Goal: Task Accomplishment & Management: Manage account settings

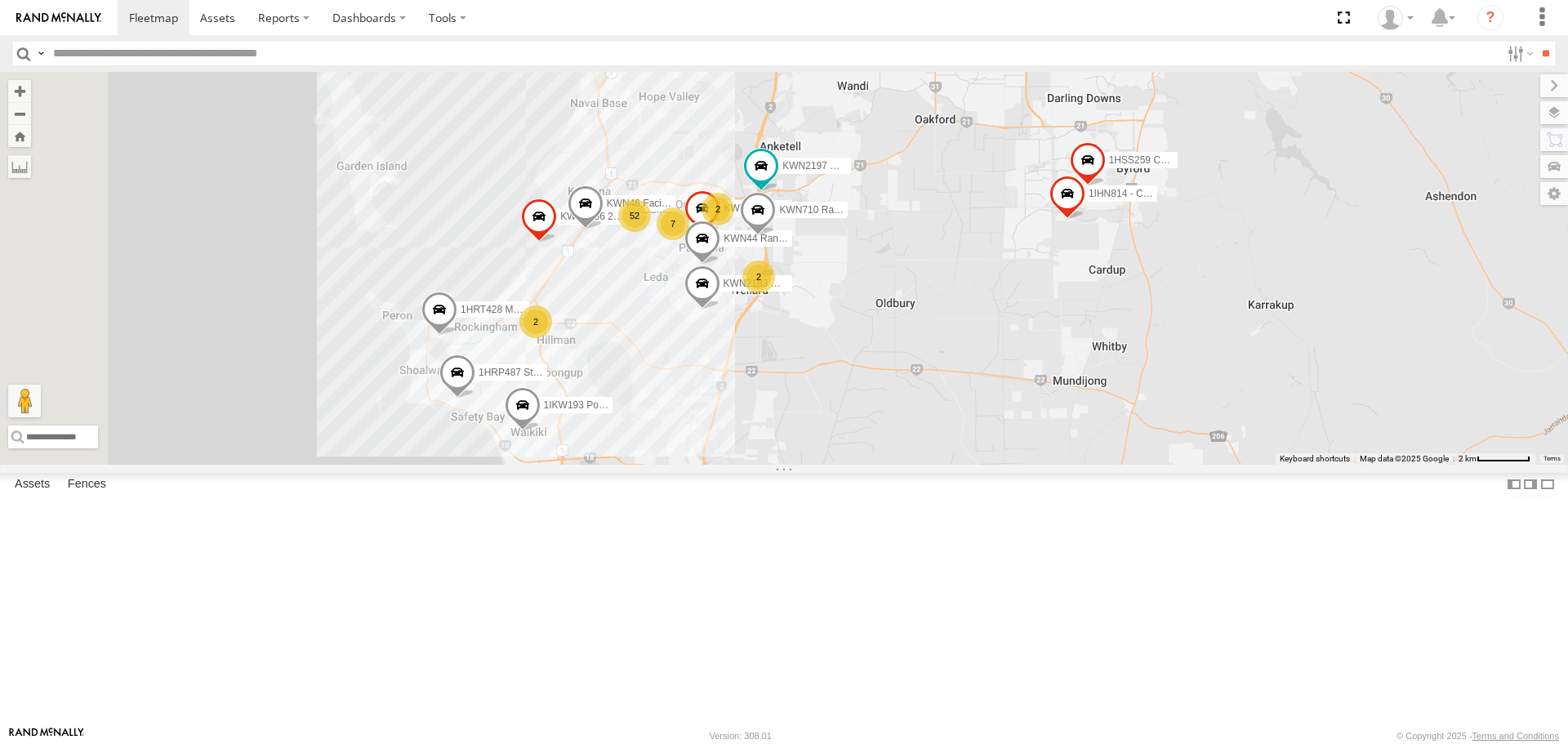
click at [655, 518] on span at bounding box center [636, 497] width 36 height 45
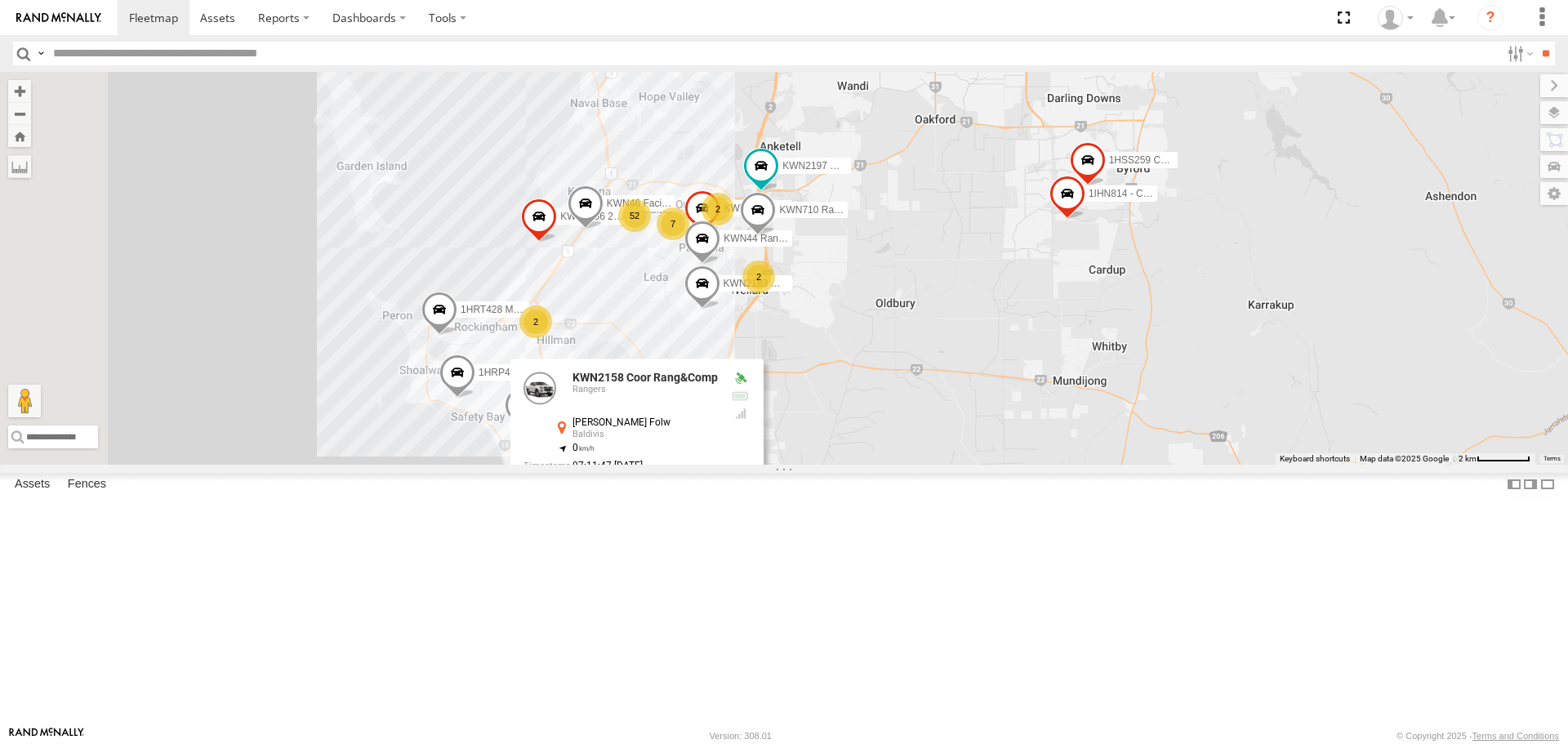
click at [751, 500] on link at bounding box center [742, 494] width 17 height 12
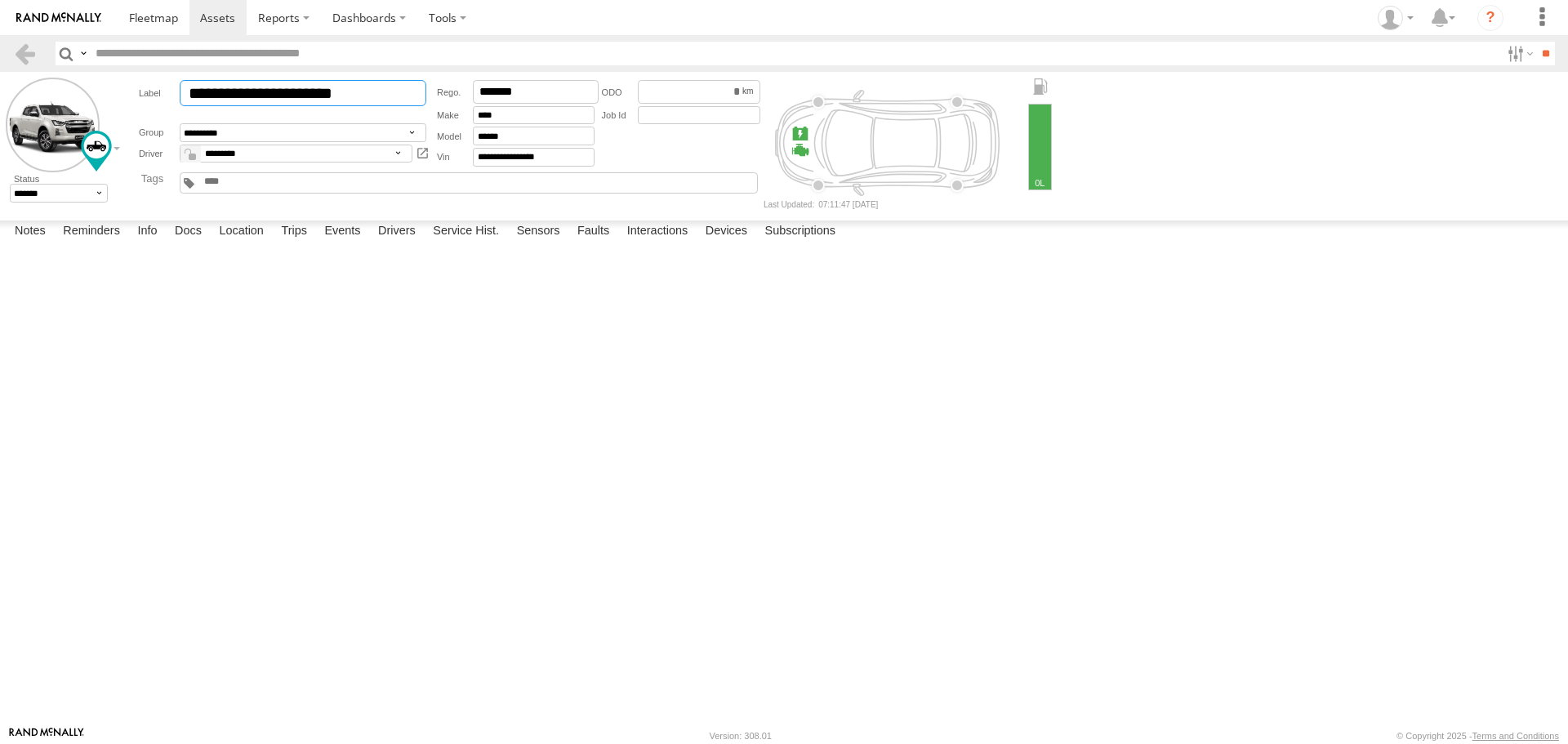
drag, startPoint x: 264, startPoint y: 95, endPoint x: 246, endPoint y: 98, distance: 18.2
click at [246, 98] on input "**********" at bounding box center [302, 93] width 247 height 26
click at [240, 93] on input "**********" at bounding box center [302, 93] width 247 height 26
click at [247, 96] on input "**********" at bounding box center [302, 93] width 247 height 26
click at [244, 95] on input "**********" at bounding box center [302, 93] width 247 height 26
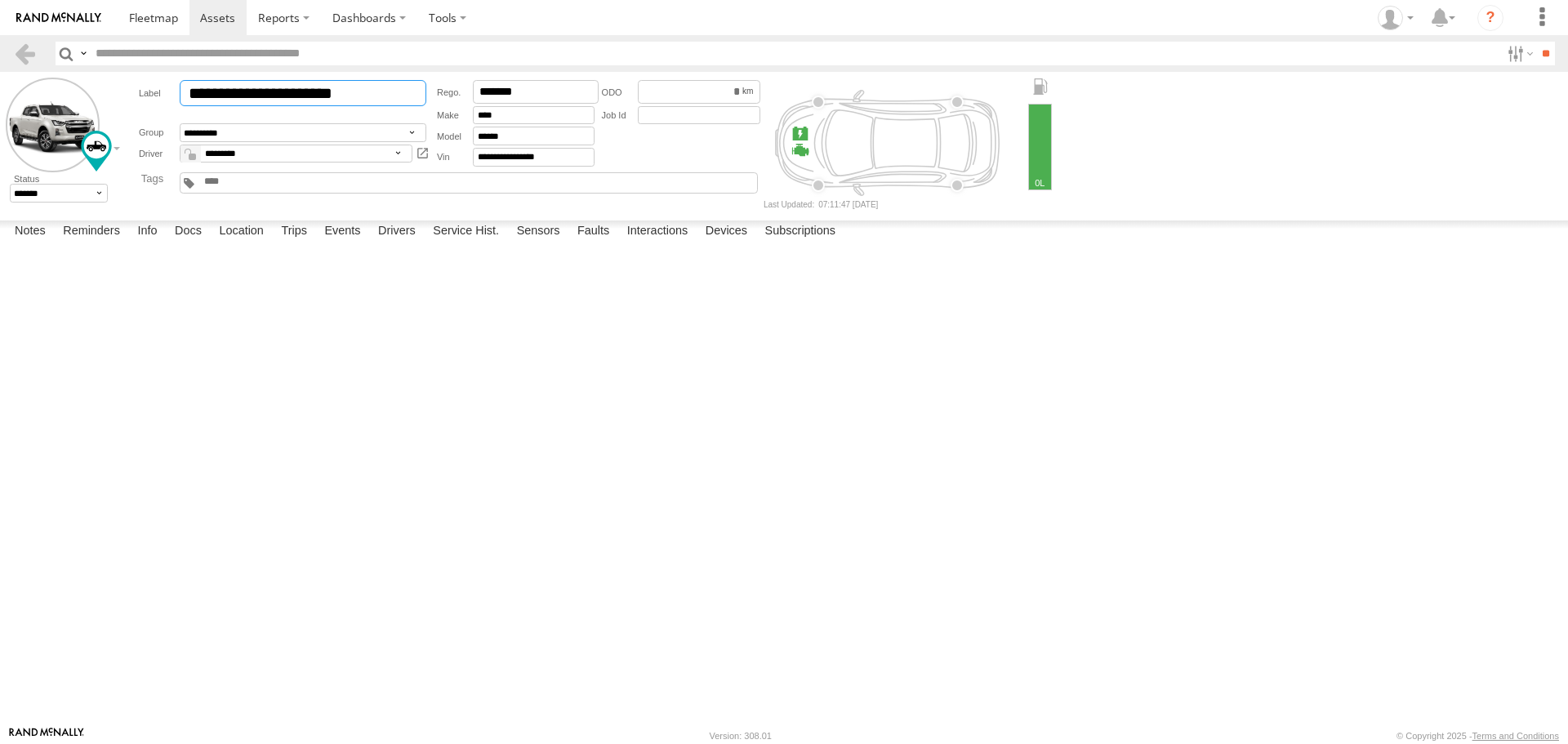
type input "**********"
click at [0, 0] on textarea at bounding box center [0, 0] width 0 height 0
type textarea "**********"
click at [0, 0] on button "Save" at bounding box center [0, 0] width 0 height 0
click at [148, 17] on span at bounding box center [153, 17] width 49 height 16
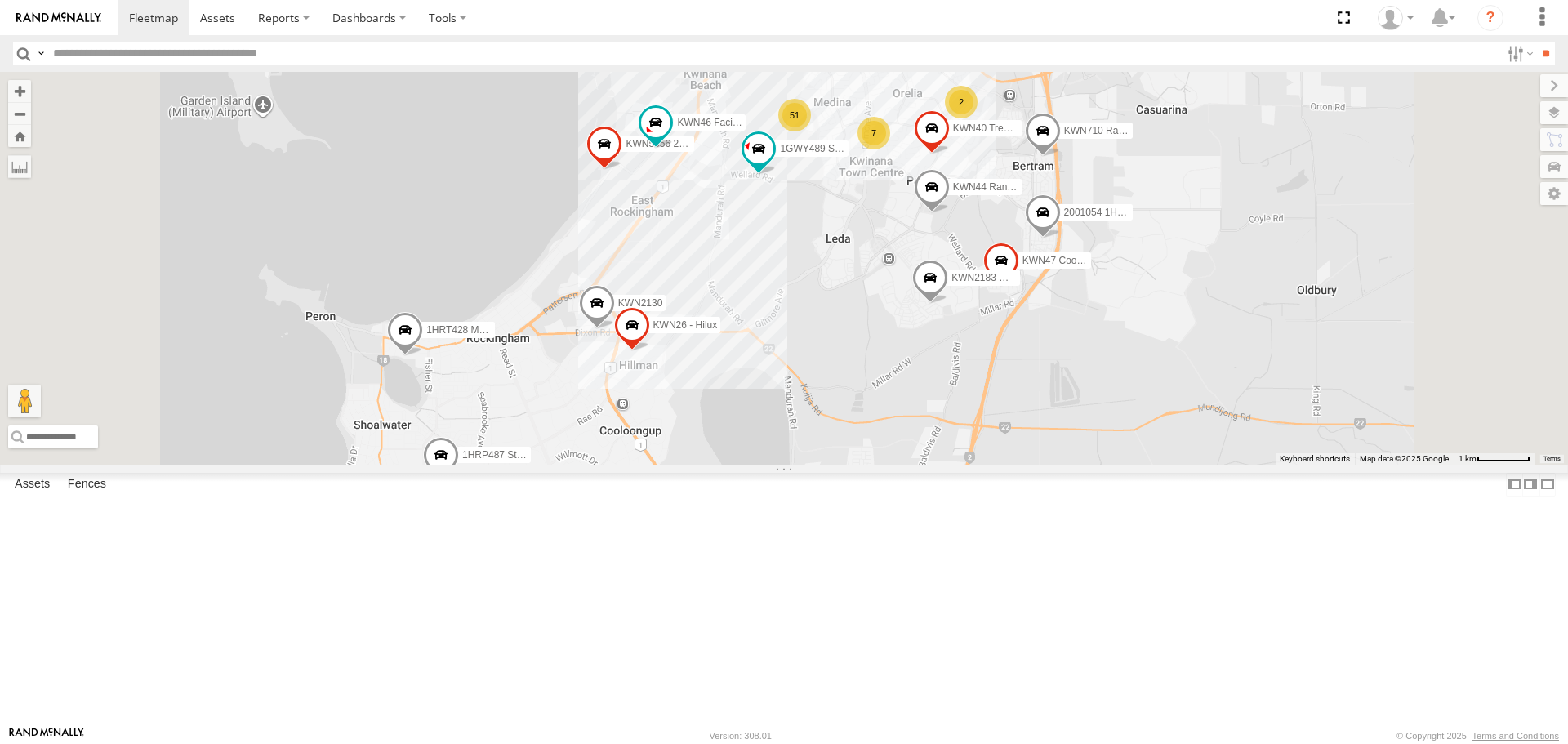
click at [589, 548] on span at bounding box center [570, 526] width 36 height 45
click at [593, 529] on label at bounding box center [576, 524] width 32 height 12
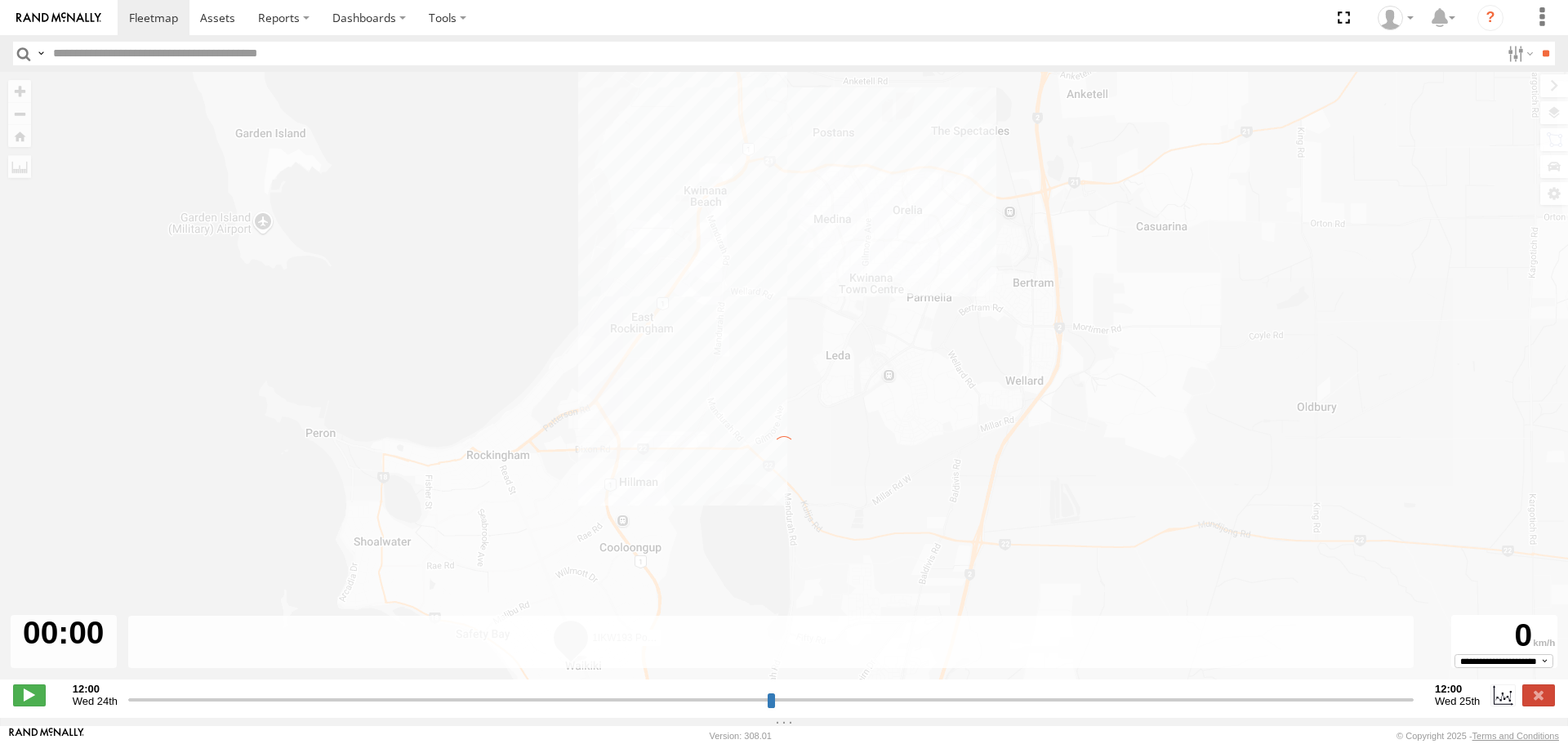
type input "**********"
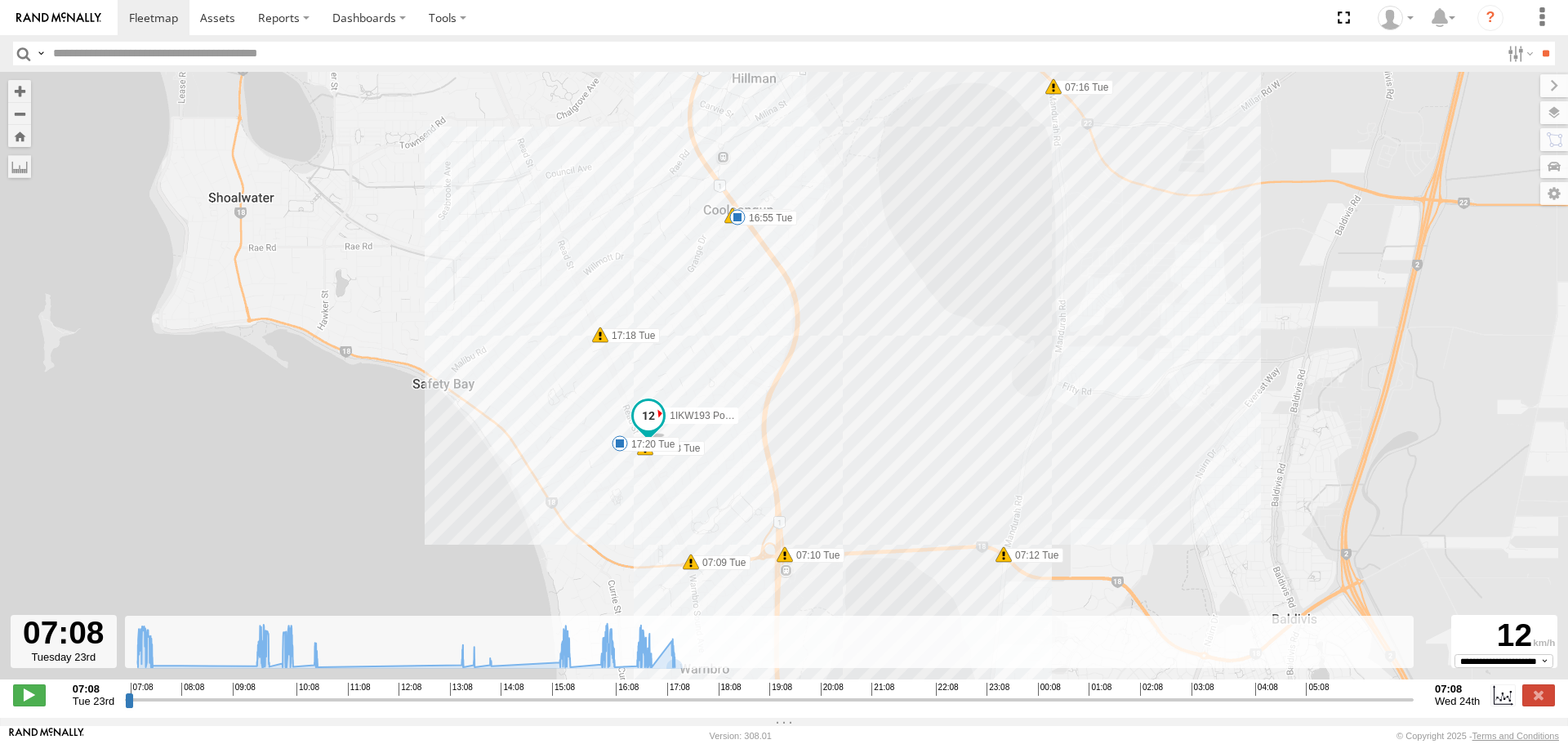
click at [26, 50] on input "button" at bounding box center [23, 53] width 21 height 23
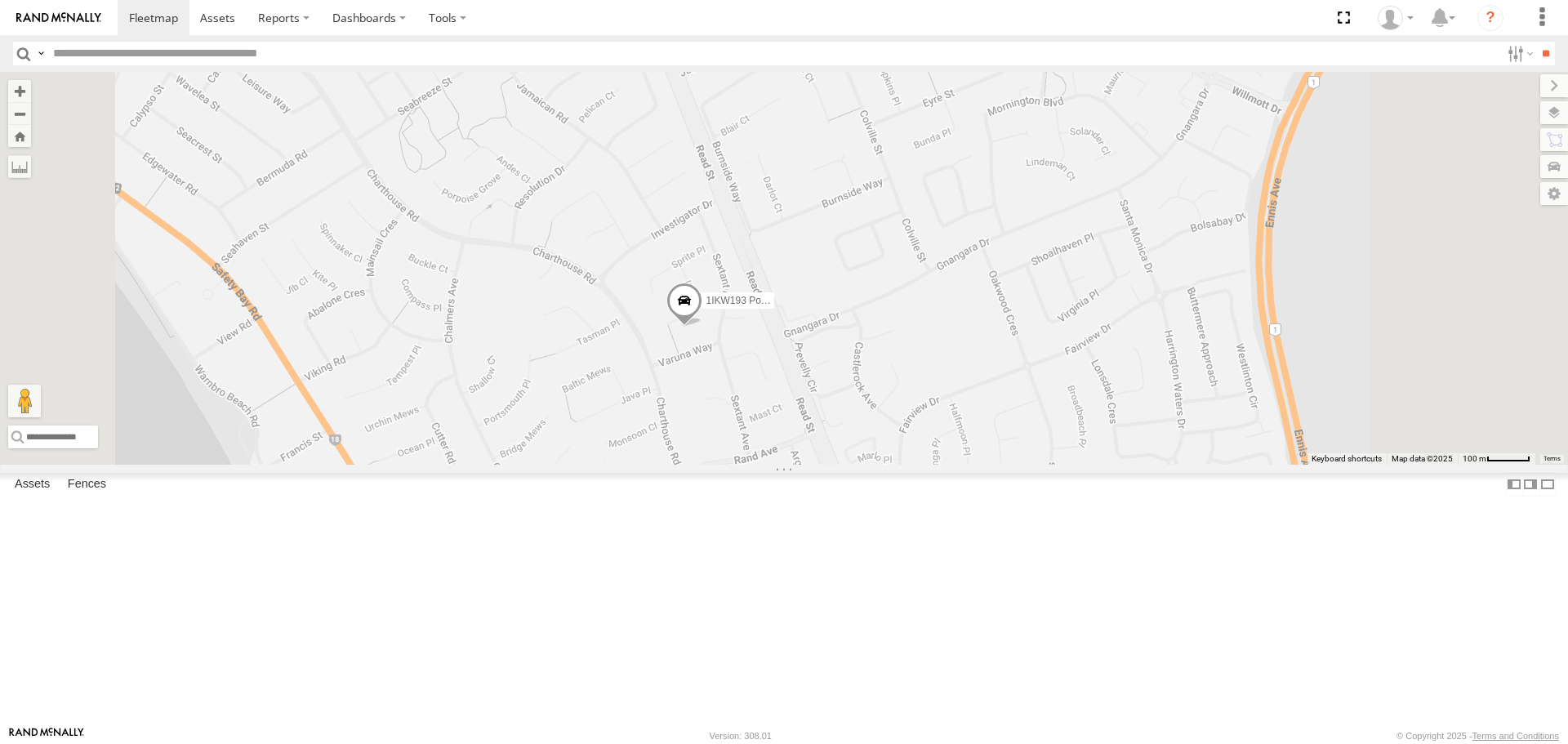
click at [702, 327] on span at bounding box center [684, 306] width 36 height 45
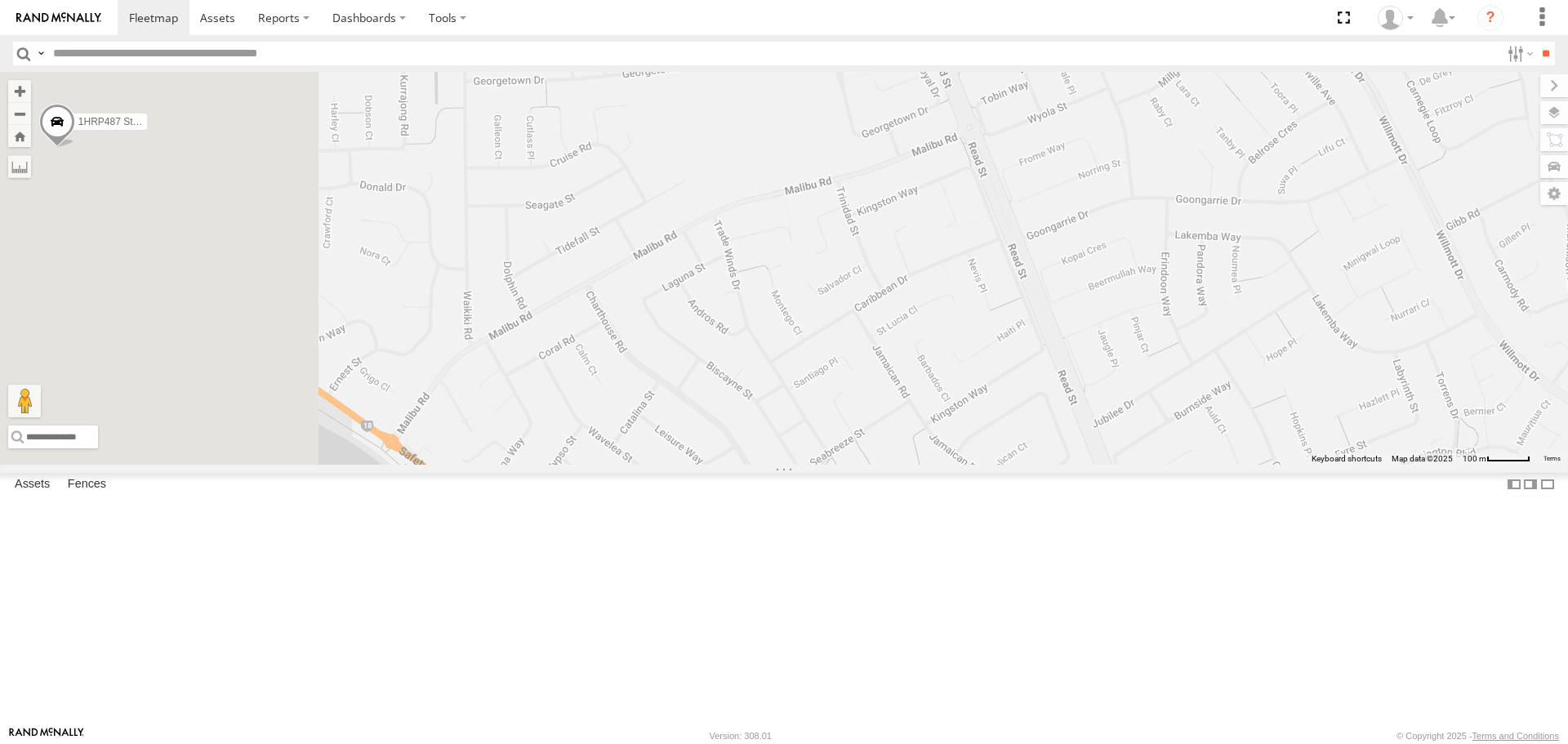
drag, startPoint x: 693, startPoint y: 394, endPoint x: 1092, endPoint y: 734, distance: 524.2
click at [1092, 734] on body at bounding box center [784, 372] width 1568 height 744
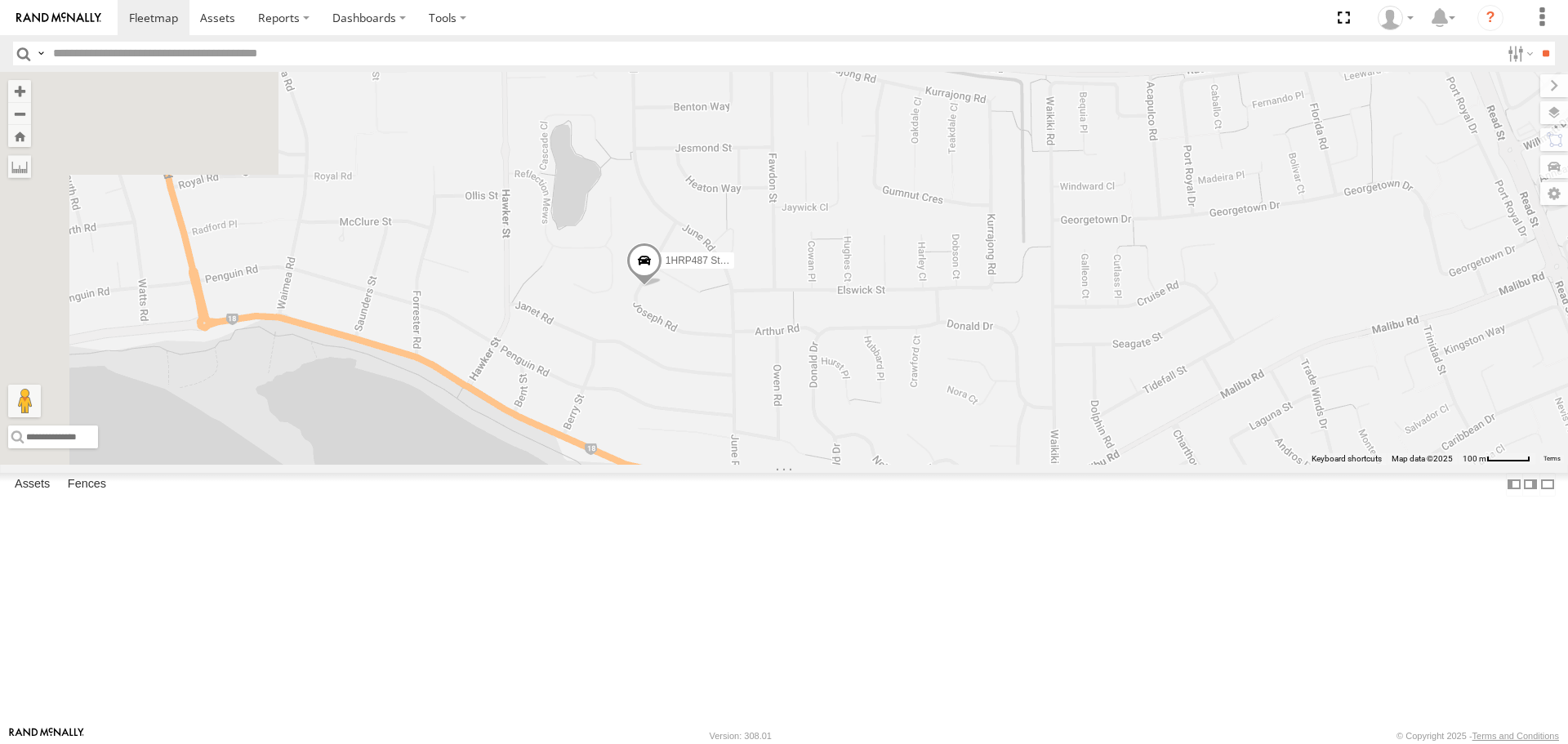
drag, startPoint x: 752, startPoint y: 435, endPoint x: 1338, endPoint y: 574, distance: 602.3
click at [1338, 464] on div "KWN5356 2001086 Camera Trailer Rangers KWN40 Tree Officer 1I0C646 Manager Plann…" at bounding box center [784, 267] width 1568 height 392
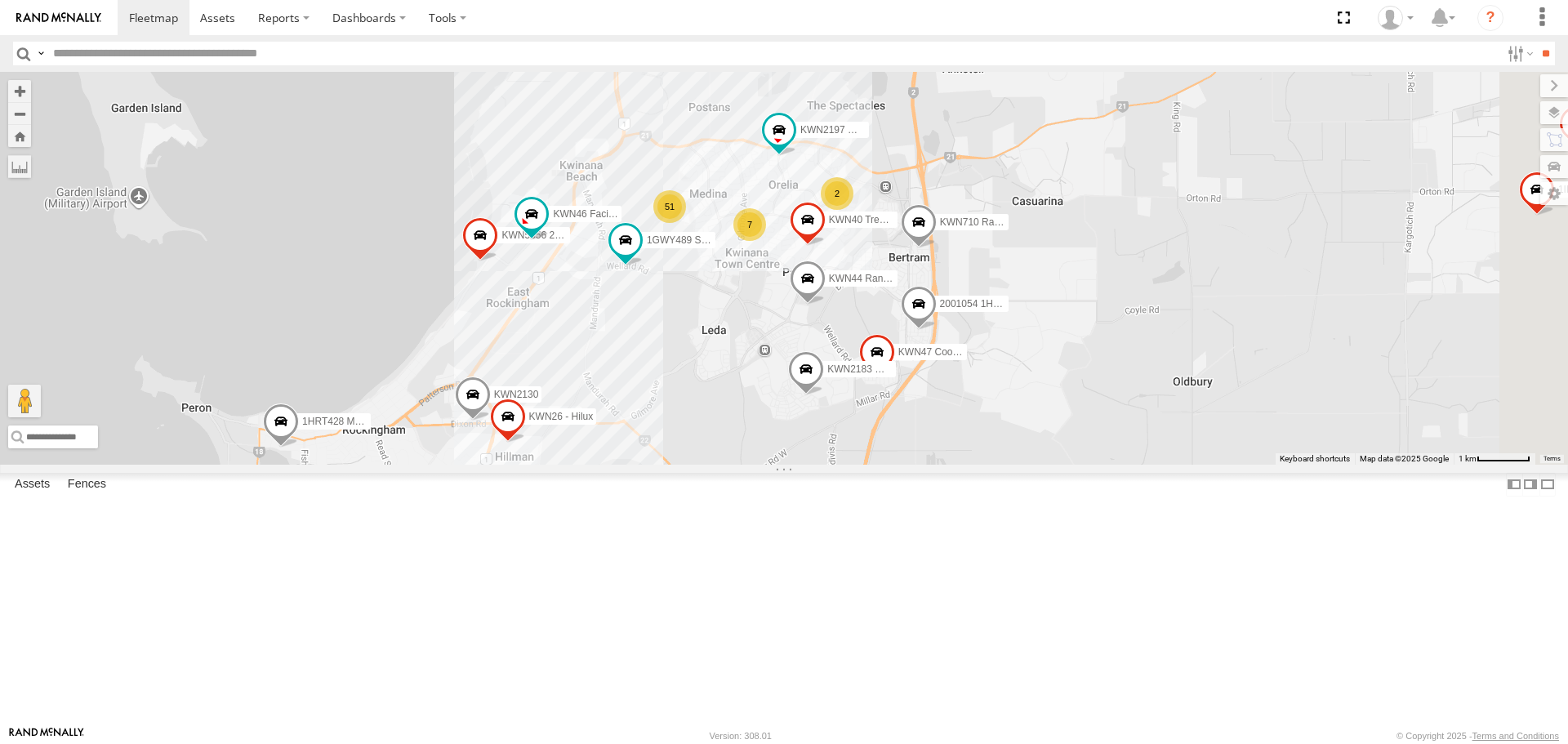
drag, startPoint x: 998, startPoint y: 361, endPoint x: 617, endPoint y: 558, distance: 428.9
click at [617, 464] on div "KWN5356 2001086 Camera Trailer Rangers KWN40 Tree Officer 1I0C646 Manager Plann…" at bounding box center [784, 267] width 1568 height 392
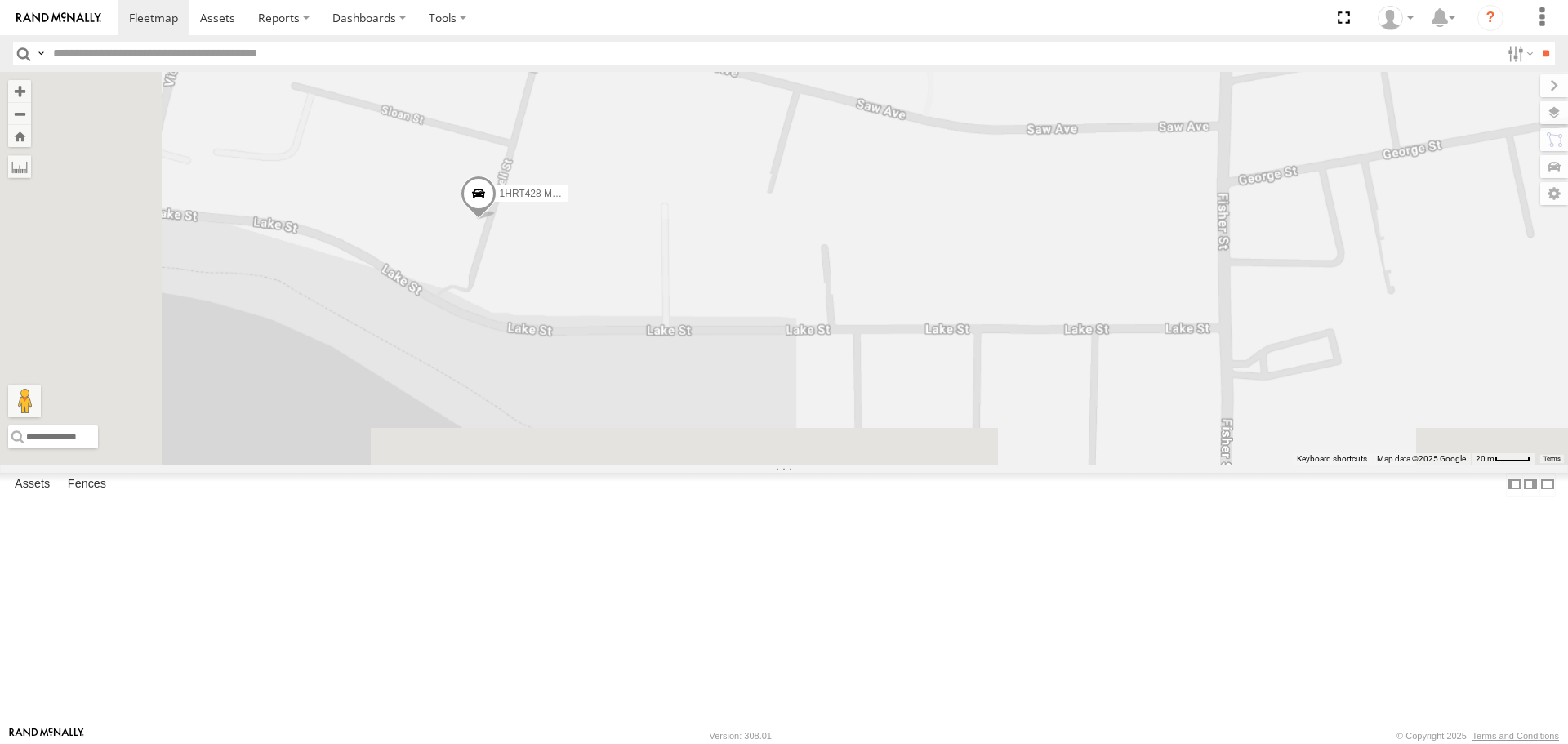
drag, startPoint x: 629, startPoint y: 632, endPoint x: 756, endPoint y: 350, distance: 309.3
click at [756, 350] on div "KWN5356 2001086 Camera Trailer Rangers KWN40 Tree Officer 1I0C646 Manager Plann…" at bounding box center [784, 267] width 1568 height 392
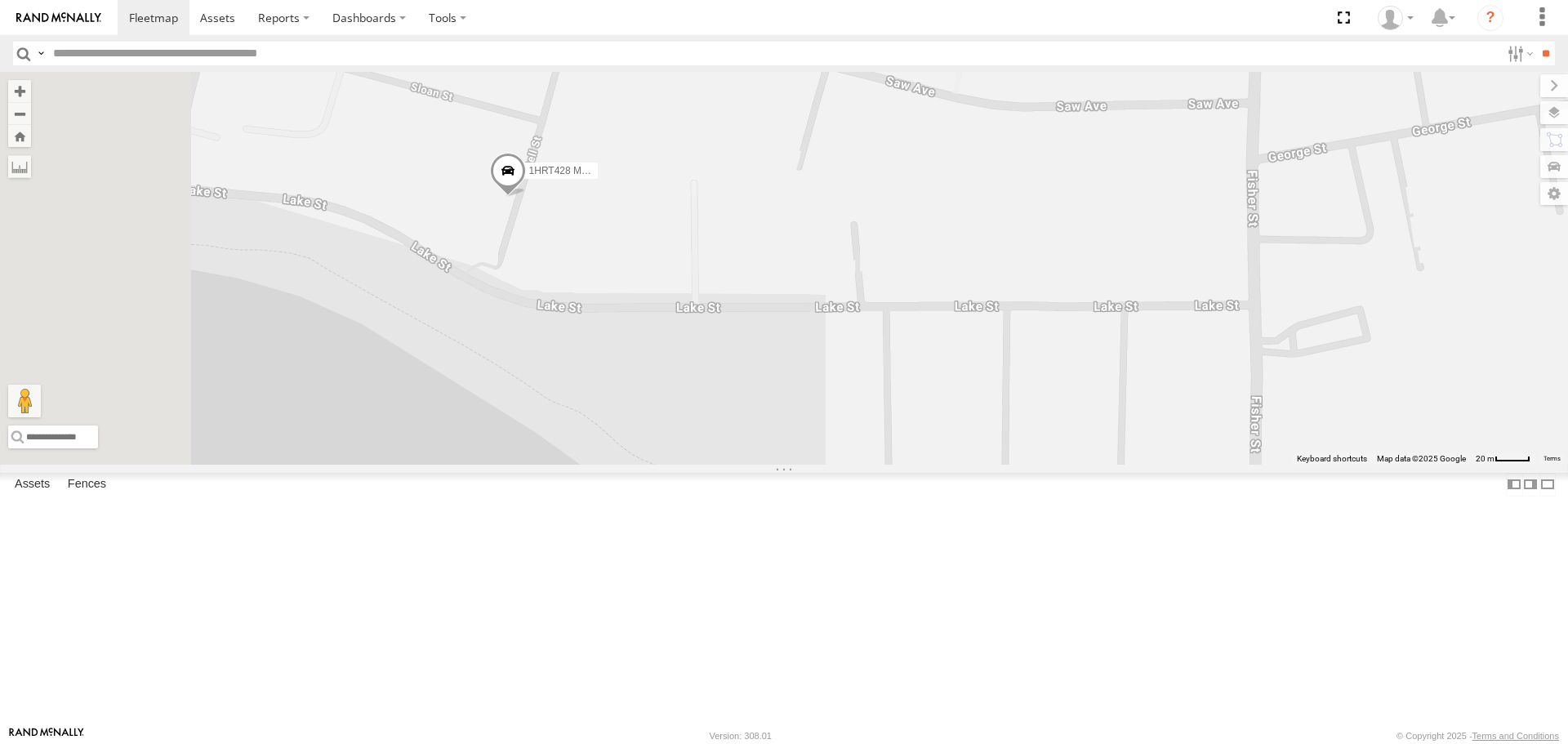
drag, startPoint x: 951, startPoint y: 234, endPoint x: 982, endPoint y: 169, distance: 72.0
click at [982, 169] on div "KWN5356 2001086 Camera Trailer Rangers KWN40 Tree Officer 1I0C646 Manager Plann…" at bounding box center [784, 267] width 1568 height 392
click at [1555, 109] on label at bounding box center [1538, 113] width 60 height 23
click at [0, 0] on label at bounding box center [0, 0] width 0 height 0
click at [0, 0] on span "Satellite" at bounding box center [0, 0] width 0 height 0
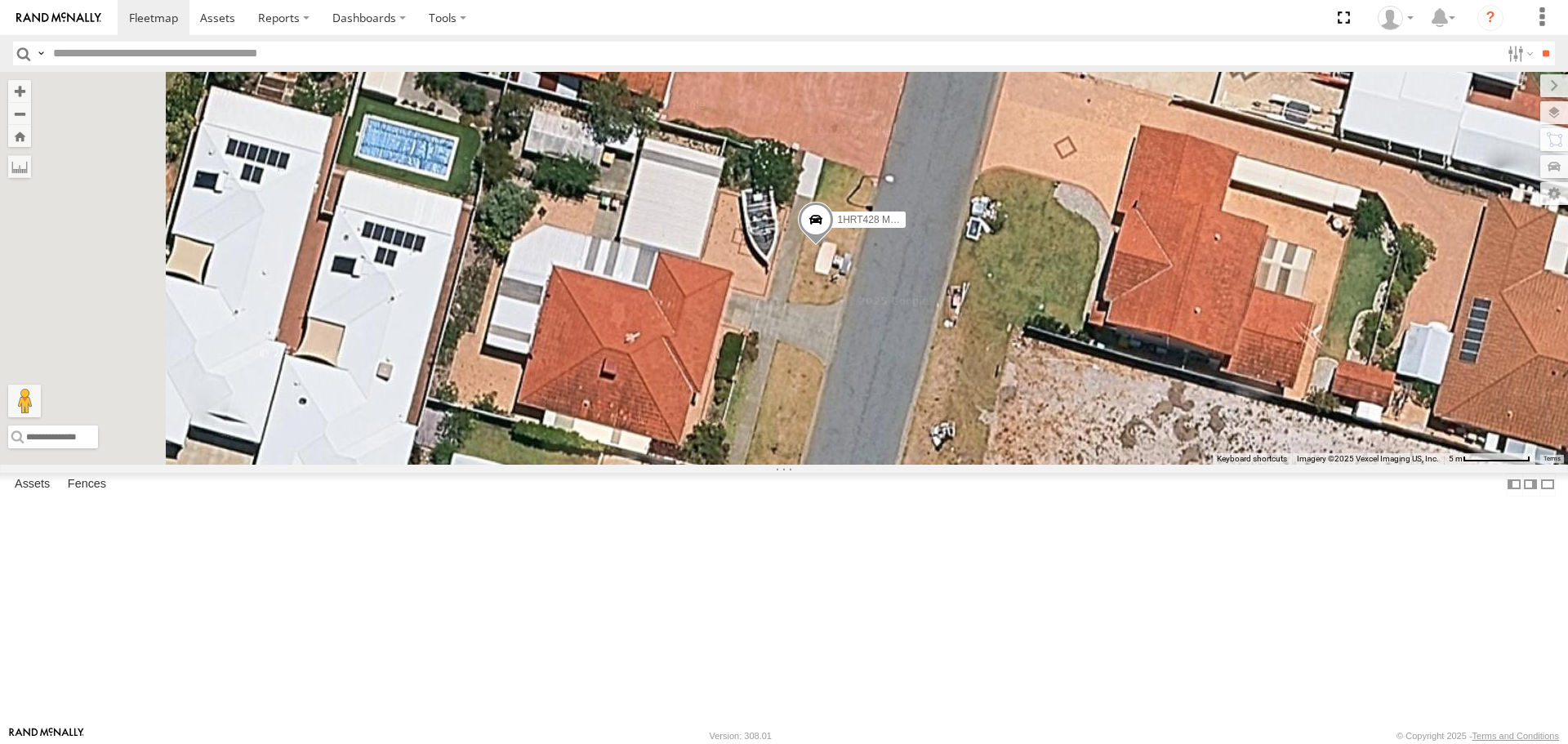
drag, startPoint x: 600, startPoint y: 411, endPoint x: 1050, endPoint y: 446, distance: 451.4
click at [1050, 446] on div "KWN5356 2001086 Camera Trailer Rangers KWN40 Tree Officer 1I0C646 Manager Plann…" at bounding box center [784, 267] width 1568 height 392
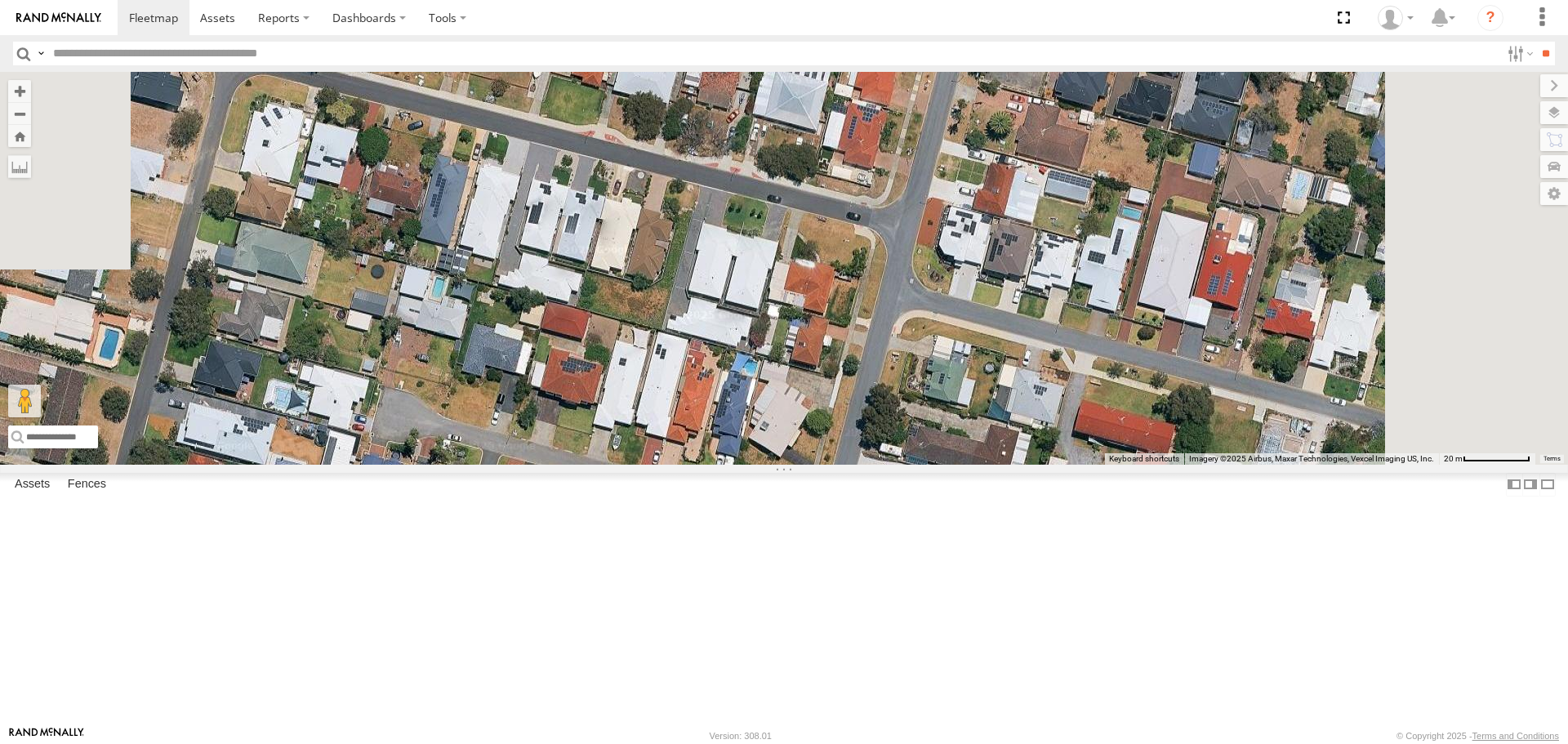
drag, startPoint x: 1082, startPoint y: 295, endPoint x: 1018, endPoint y: 607, distance: 318.5
click at [1018, 464] on div "KWN5356 2001086 Camera Trailer Rangers KWN40 Tree Officer 1I0C646 Manager Plann…" at bounding box center [784, 267] width 1568 height 392
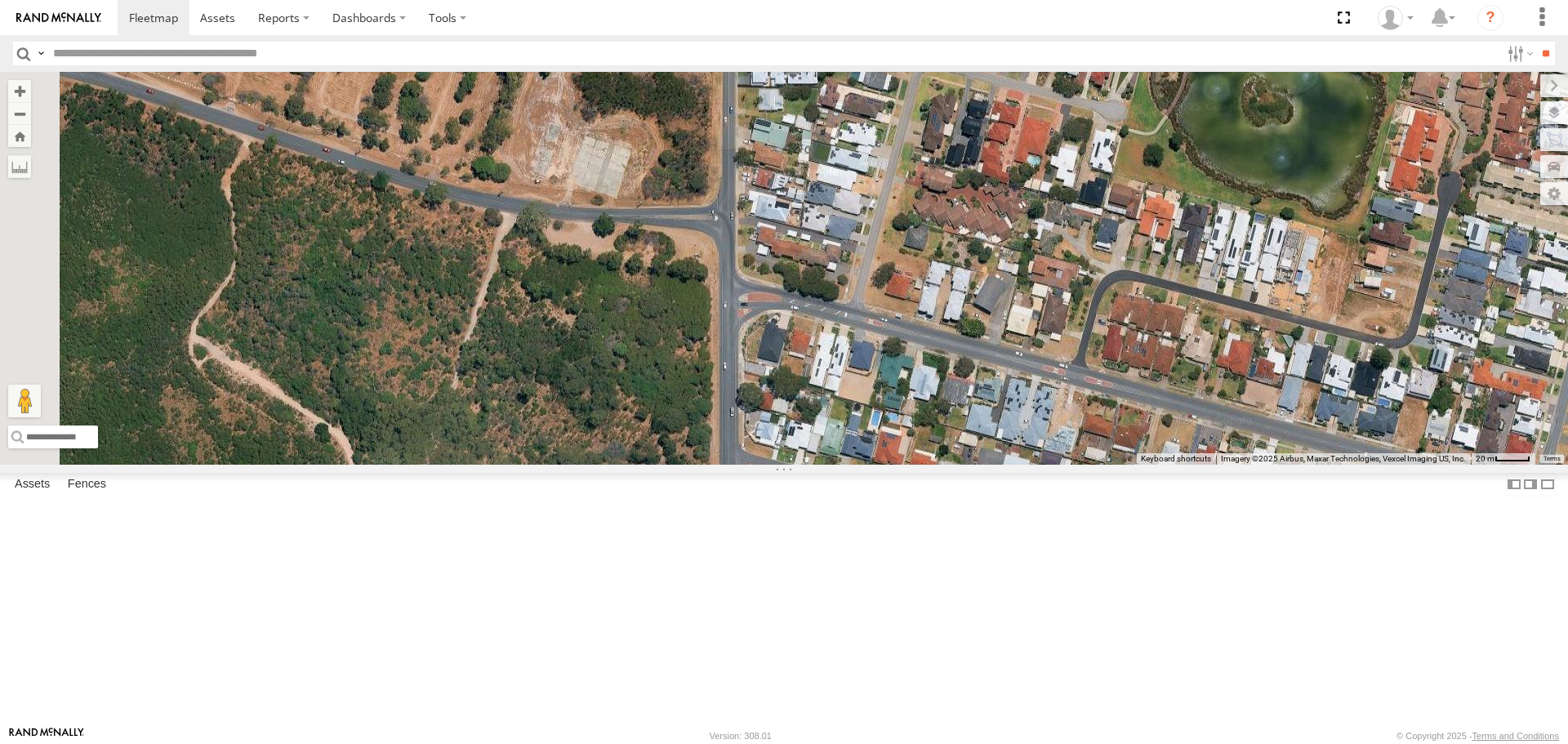
drag, startPoint x: 930, startPoint y: 251, endPoint x: 1542, endPoint y: 580, distance: 694.8
click at [1542, 464] on div "To navigate the map with touch gestures double-tap and hold your finger on the …" at bounding box center [784, 267] width 1568 height 392
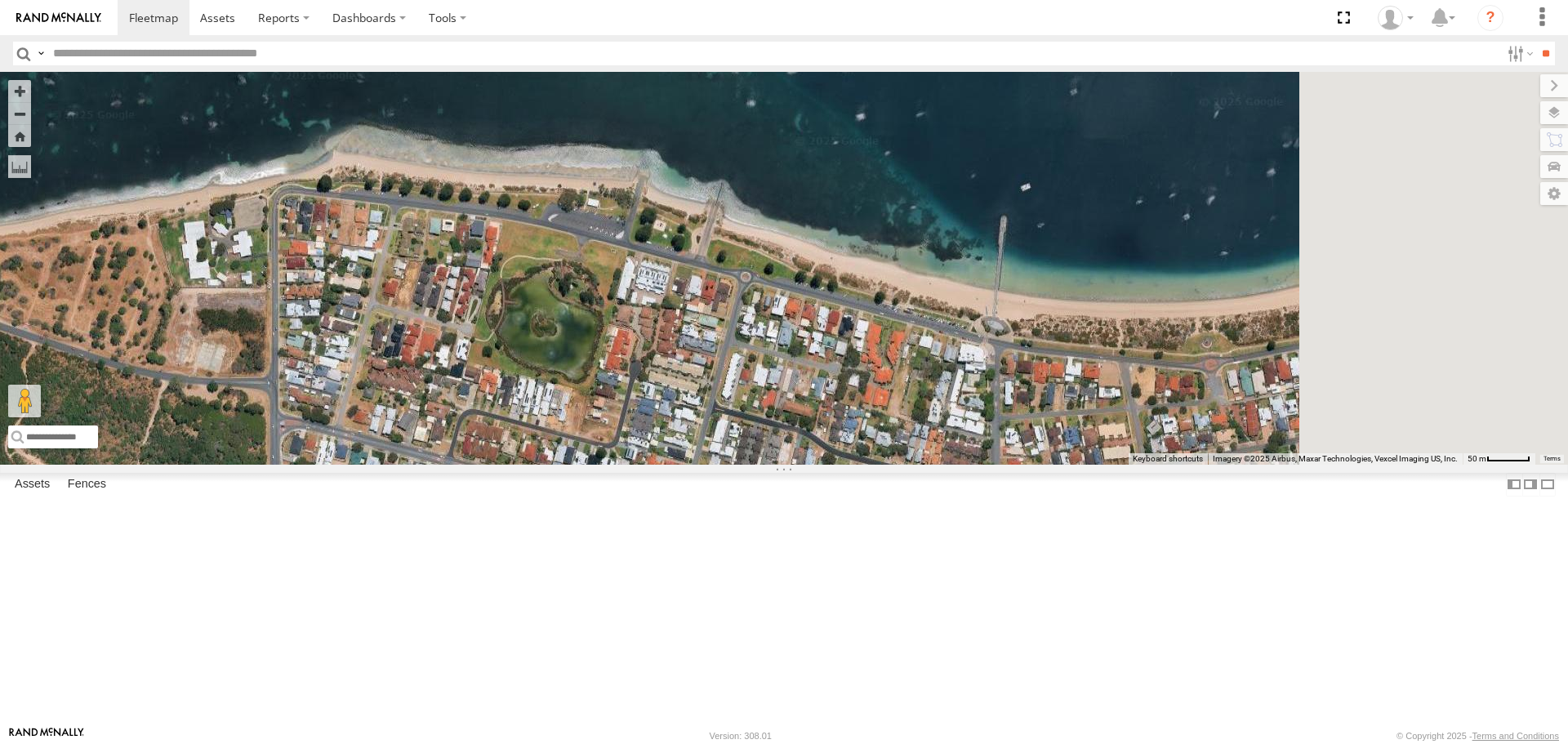
drag, startPoint x: 967, startPoint y: 527, endPoint x: 583, endPoint y: 482, distance: 386.6
click at [583, 464] on div "KWN5356 2001086 Camera Trailer Rangers KWN40 Tree Officer 1I0C646 Manager Plann…" at bounding box center [784, 267] width 1568 height 392
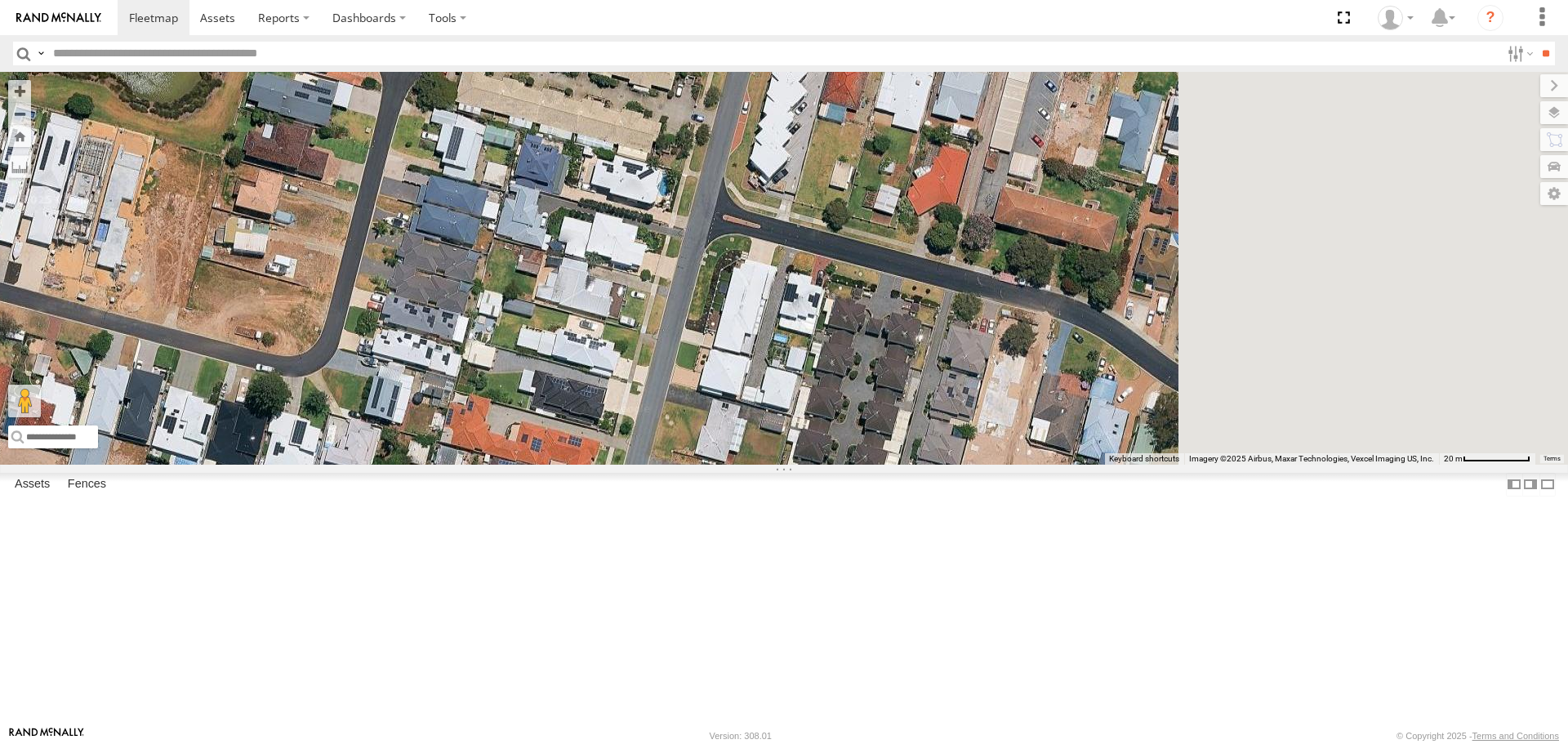
drag, startPoint x: 961, startPoint y: 561, endPoint x: 687, endPoint y: 415, distance: 310.5
click at [687, 415] on div "KWN5356 2001086 Camera Trailer Rangers KWN40 Tree Officer 1I0C646 Manager Plann…" at bounding box center [784, 267] width 1568 height 392
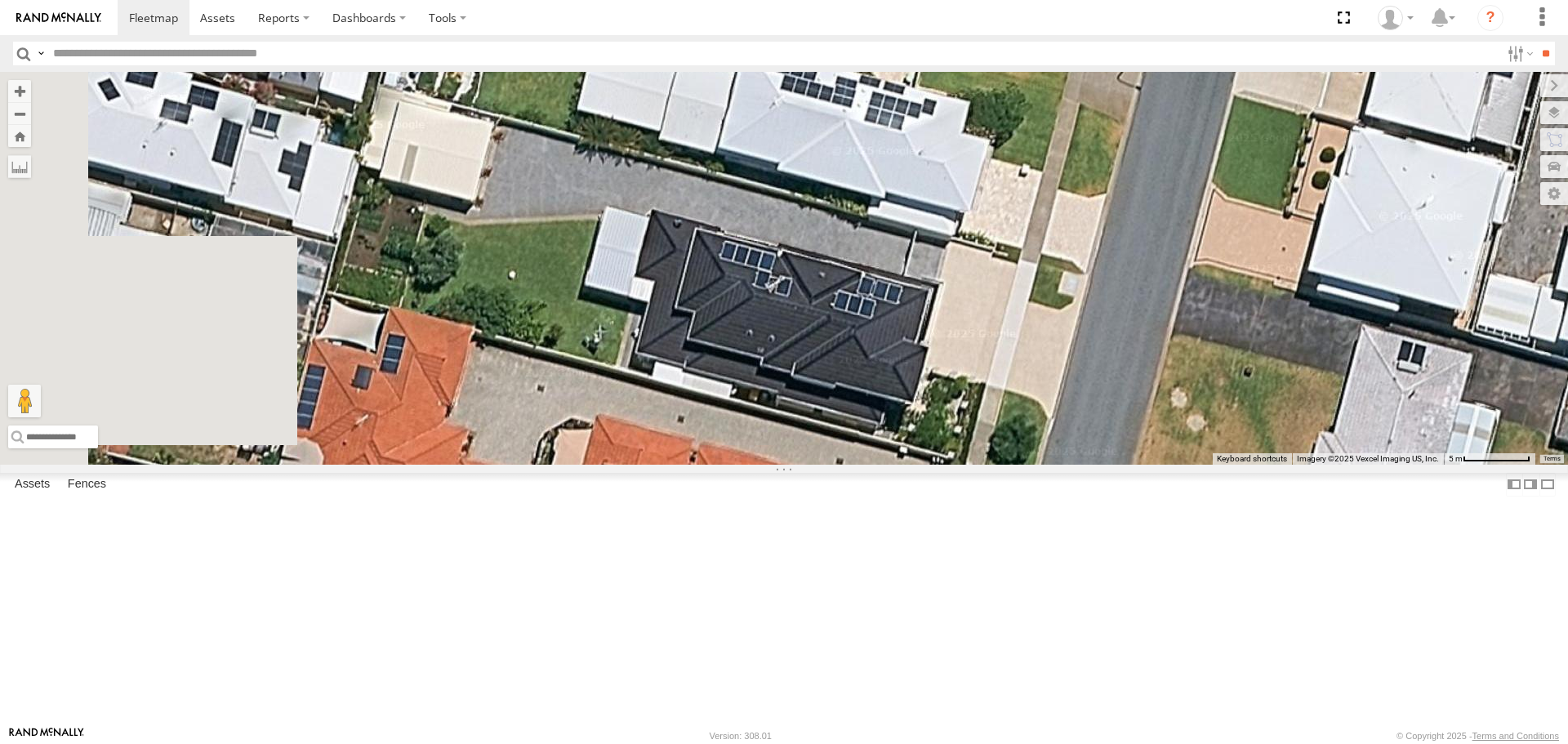
drag, startPoint x: 808, startPoint y: 456, endPoint x: 913, endPoint y: 456, distance: 105.0
click at [913, 456] on div "KWN5356 2001086 Camera Trailer Rangers KWN40 Tree Officer 1I0C646 Manager Plann…" at bounding box center [784, 267] width 1568 height 392
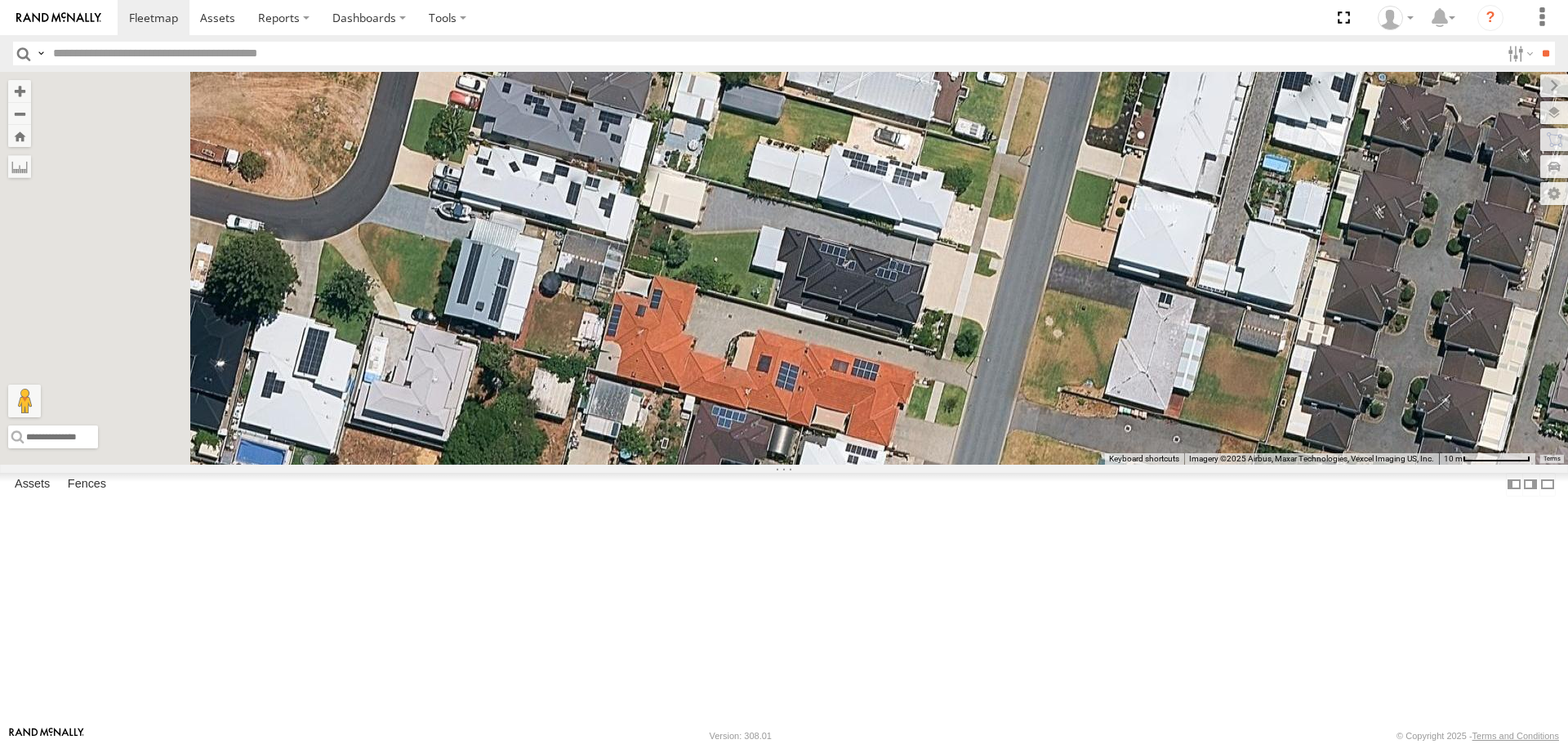
drag, startPoint x: 881, startPoint y: 508, endPoint x: 1018, endPoint y: 461, distance: 144.8
click at [1018, 461] on div "KWN5356 2001086 Camera Trailer Rangers KWN40 Tree Officer 1I0C646 Manager Plann…" at bounding box center [784, 267] width 1568 height 392
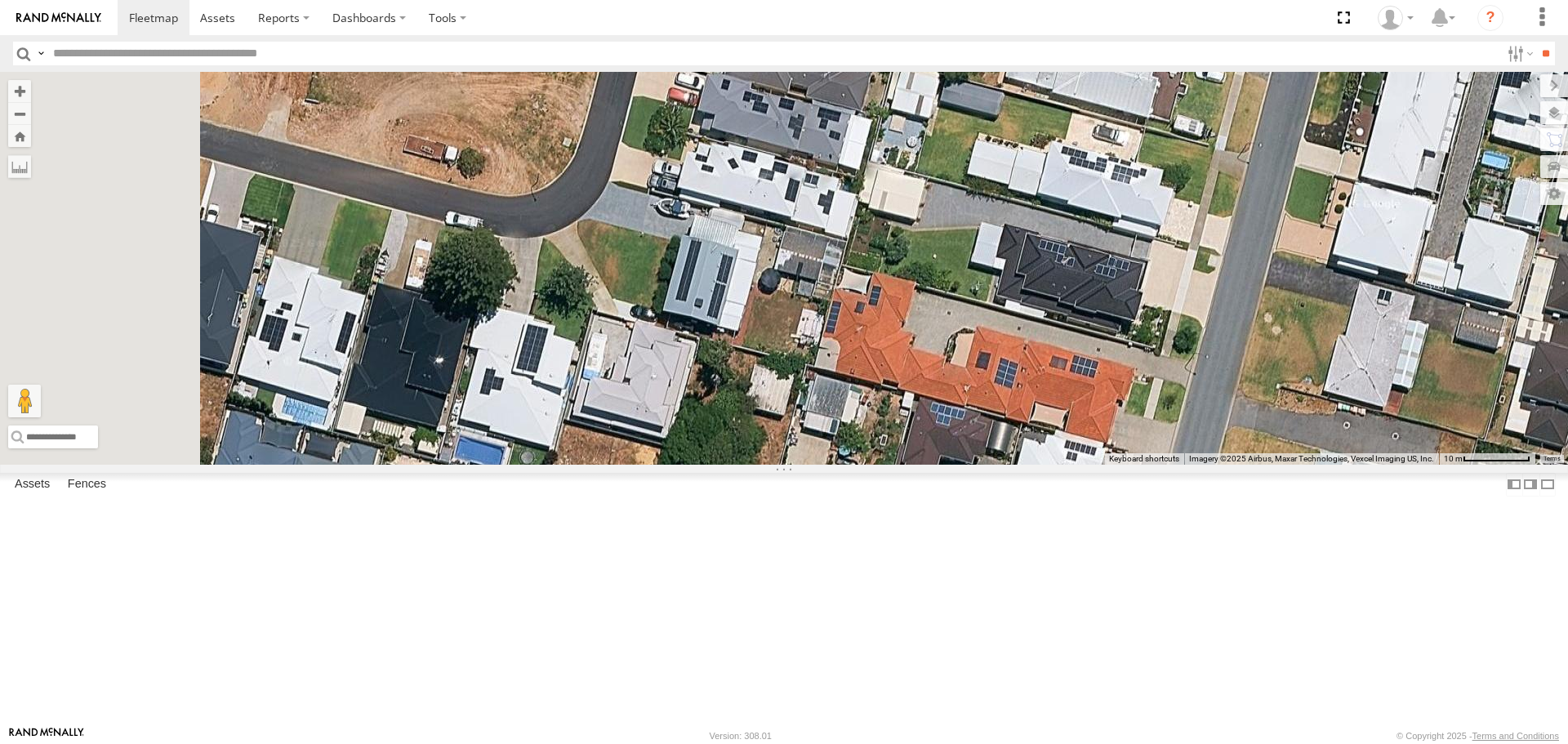
drag, startPoint x: 772, startPoint y: 477, endPoint x: 879, endPoint y: 474, distance: 107.0
click at [879, 464] on div "KWN5356 2001086 Camera Trailer Rangers KWN40 Tree Officer 1I0C646 Manager Plann…" at bounding box center [784, 267] width 1568 height 392
